Goal: Transaction & Acquisition: Purchase product/service

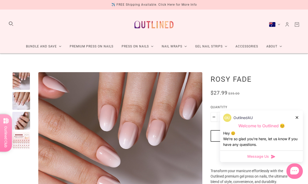
scroll to position [15, 0]
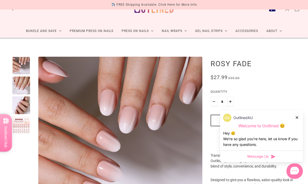
click at [298, 117] on icon at bounding box center [297, 117] width 3 height 3
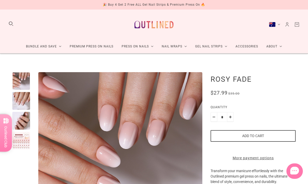
scroll to position [0, 0]
click at [93, 46] on link "Premium Press On Nails" at bounding box center [92, 47] width 52 height 14
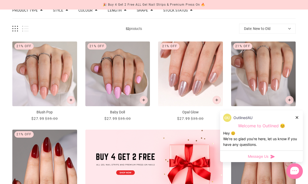
scroll to position [66, 0]
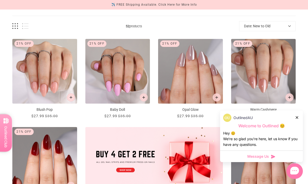
click at [297, 116] on icon at bounding box center [297, 117] width 3 height 3
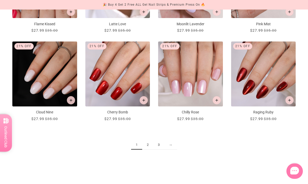
scroll to position [520, 0]
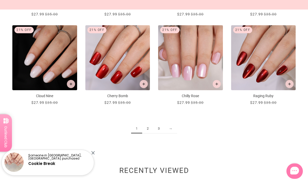
click at [148, 128] on link "2" at bounding box center [147, 129] width 11 height 10
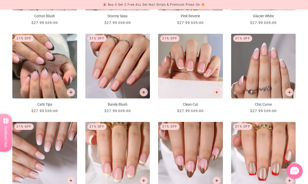
scroll to position [431, 0]
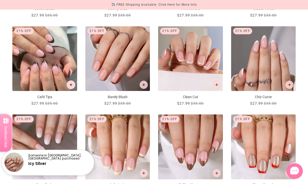
click at [71, 85] on icon "Add to cart" at bounding box center [70, 84] width 3 height 3
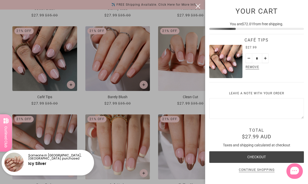
scroll to position [0, 0]
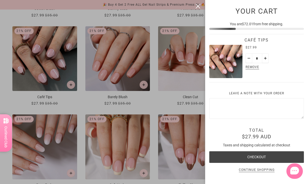
click at [249, 169] on p "Continue shopping" at bounding box center [257, 170] width 36 height 4
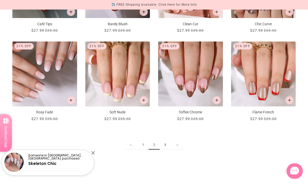
scroll to position [514, 0]
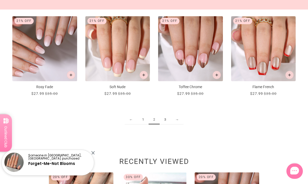
click at [165, 118] on link "3" at bounding box center [165, 120] width 11 height 10
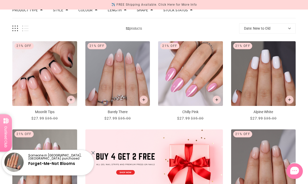
scroll to position [64, 0]
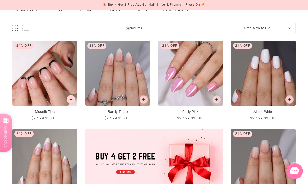
click at [72, 98] on button "Add to cart" at bounding box center [71, 99] width 9 height 9
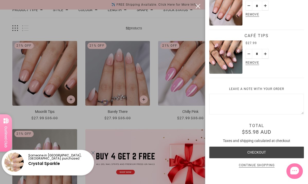
scroll to position [75, 0]
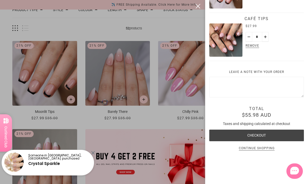
click at [259, 146] on p "Continue shopping" at bounding box center [257, 148] width 36 height 4
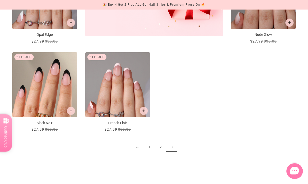
scroll to position [233, 0]
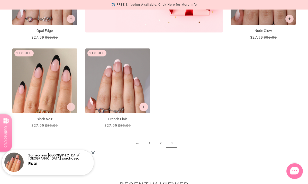
click at [144, 107] on icon "Add to cart" at bounding box center [144, 107] width 3 height 3
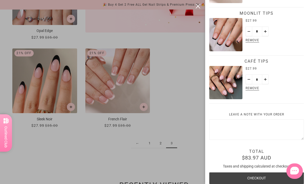
click at [253, 177] on button "Checkout" at bounding box center [256, 178] width 95 height 12
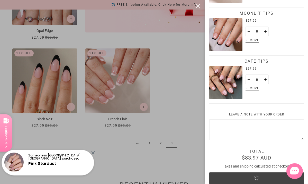
click at [254, 86] on span "Remove" at bounding box center [253, 88] width 16 height 6
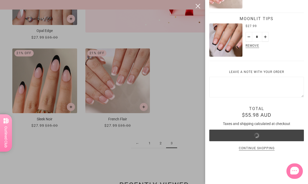
click at [199, 4] on button "close" at bounding box center [198, 6] width 6 height 6
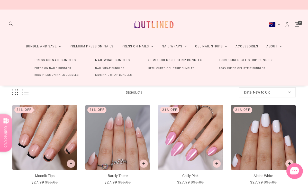
click at [38, 59] on link "Press On Nail Bundles" at bounding box center [55, 60] width 58 height 10
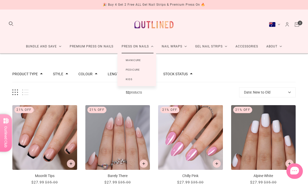
click at [138, 48] on link "Press On Nails" at bounding box center [138, 47] width 40 height 14
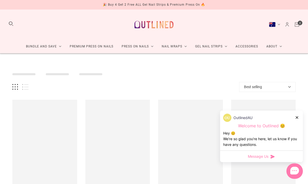
click at [297, 116] on icon at bounding box center [297, 117] width 3 height 3
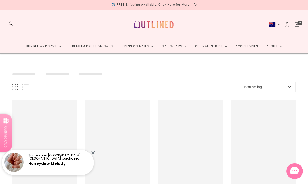
click at [93, 151] on div at bounding box center [92, 152] width 3 height 3
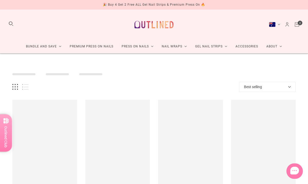
click at [170, 73] on div at bounding box center [154, 71] width 284 height 11
click at [216, 71] on div at bounding box center [154, 71] width 284 height 11
click at [16, 87] on button "Grid view" at bounding box center [15, 87] width 6 height 6
click at [129, 74] on div at bounding box center [154, 71] width 284 height 11
click at [297, 25] on icon "Cart" at bounding box center [297, 25] width 6 height 6
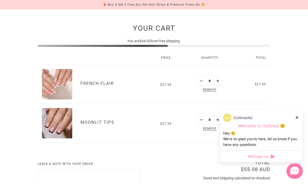
scroll to position [78, 0]
